Goal: Information Seeking & Learning: Learn about a topic

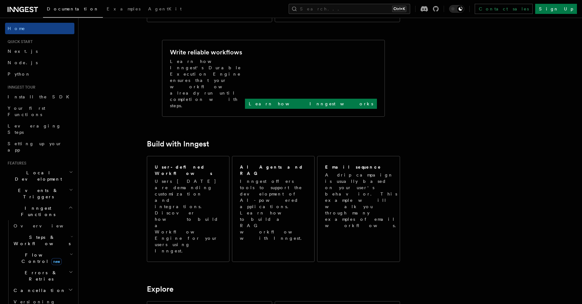
click at [71, 234] on icon "button" at bounding box center [72, 236] width 3 height 5
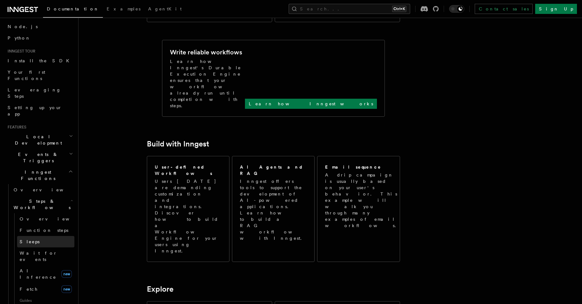
scroll to position [52, 0]
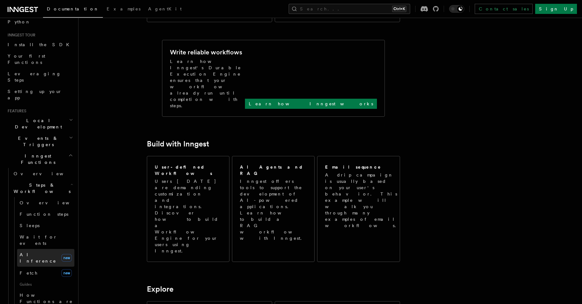
click at [51, 249] on link "AI Inference new" at bounding box center [45, 258] width 57 height 18
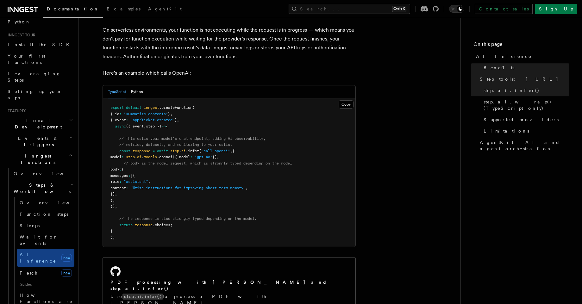
scroll to position [338, 0]
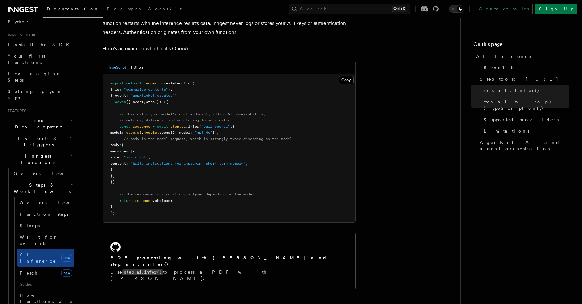
drag, startPoint x: 128, startPoint y: 171, endPoint x: 121, endPoint y: 119, distance: 52.7
click at [121, 119] on pre "export default inngest .createFunction ( { id : "summarize-contents" } , { even…" at bounding box center [229, 148] width 252 height 148
drag, startPoint x: 121, startPoint y: 119, endPoint x: 113, endPoint y: 141, distance: 23.4
click at [113, 141] on code "export default inngest .createFunction ( { id : "summarize-contents" } , { even…" at bounding box center [201, 148] width 182 height 134
click at [131, 175] on pre "export default inngest .createFunction ( { id : "summarize-contents" } , { even…" at bounding box center [229, 148] width 252 height 148
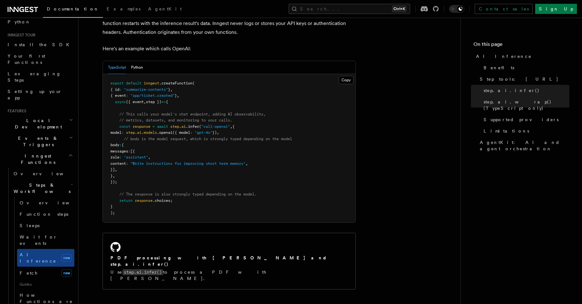
drag, startPoint x: 131, startPoint y: 175, endPoint x: 119, endPoint y: 118, distance: 58.1
click at [119, 118] on pre "export default inngest .createFunction ( { id : "summarize-contents" } , { even…" at bounding box center [229, 148] width 252 height 148
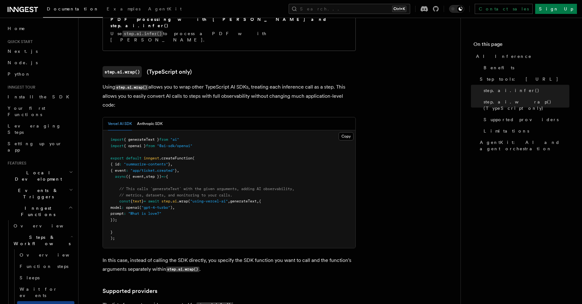
scroll to position [659, 0]
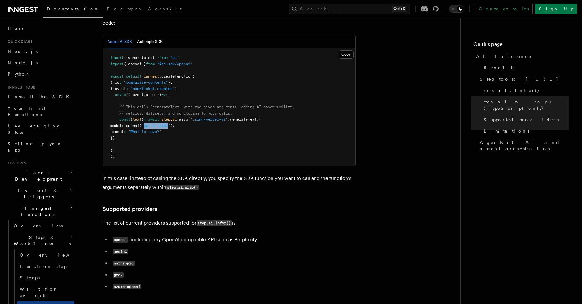
drag, startPoint x: 159, startPoint y: 95, endPoint x: 183, endPoint y: 97, distance: 23.5
click at [170, 123] on span ""gpt-4-turbo"" at bounding box center [155, 125] width 29 height 4
drag, startPoint x: 204, startPoint y: 32, endPoint x: 108, endPoint y: 33, distance: 96.5
click at [108, 48] on pre "import { generateText } from "ai" import { openai } from "@ai-sdk/openai" expor…" at bounding box center [229, 107] width 252 height 118
copy span "import { openai } from "@ai-sdk/openai""
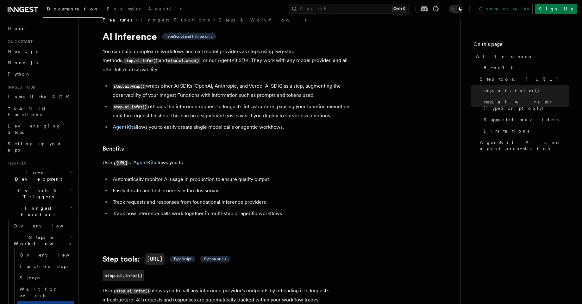
scroll to position [0, 0]
